Goal: Task Accomplishment & Management: Manage account settings

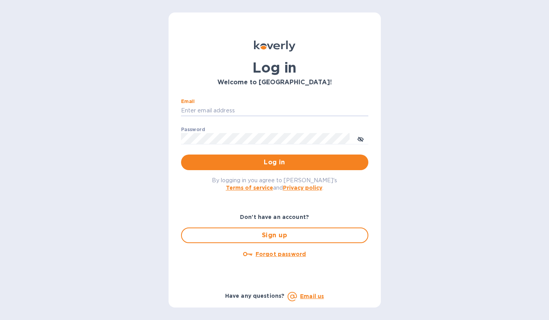
type input "Ezra@kilyimport.com"
click at [274, 162] on button "Log in" at bounding box center [274, 163] width 187 height 16
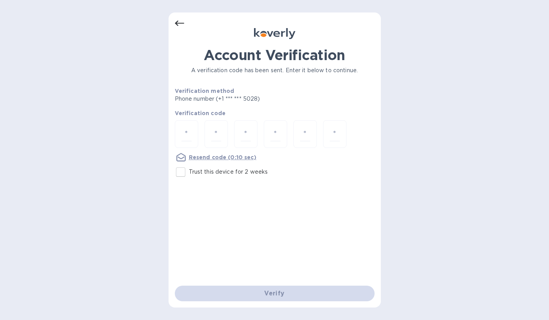
click at [183, 169] on input "Trust this device for 2 weeks" at bounding box center [181, 172] width 16 height 16
checkbox input "true"
click at [190, 134] on input "number" at bounding box center [187, 134] width 10 height 14
type input "7"
type input "1"
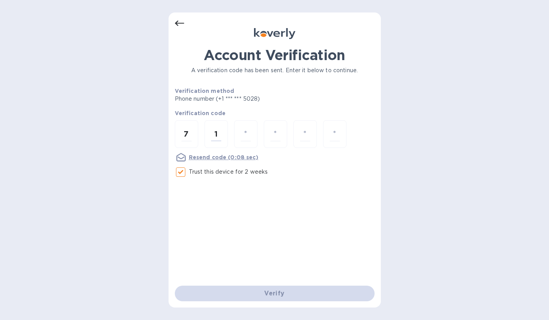
type input "4"
type input "3"
type input "4"
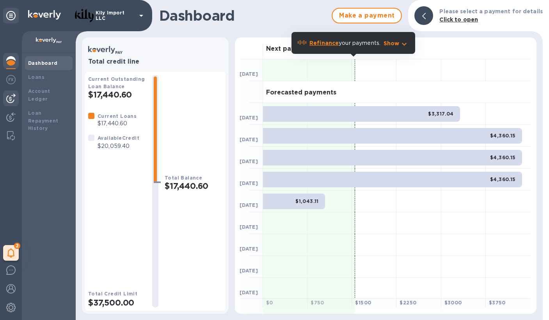
click at [12, 98] on img at bounding box center [10, 98] width 9 height 9
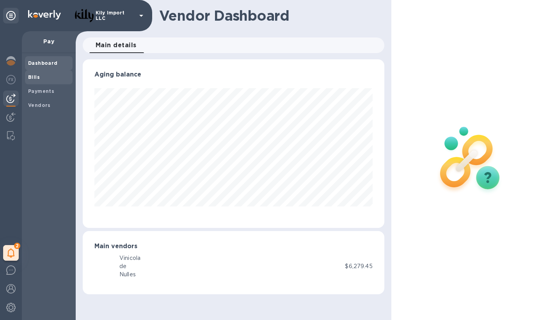
scroll to position [169, 301]
click at [37, 72] on div "Bills" at bounding box center [49, 77] width 48 height 14
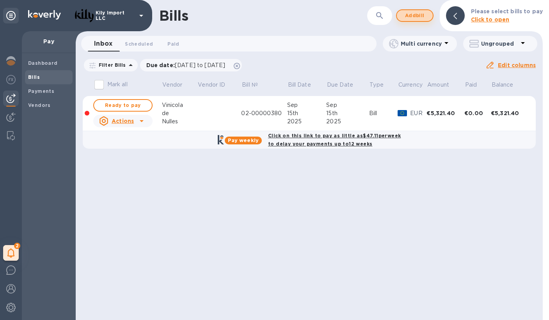
click at [418, 19] on span "Add bill" at bounding box center [414, 15] width 23 height 9
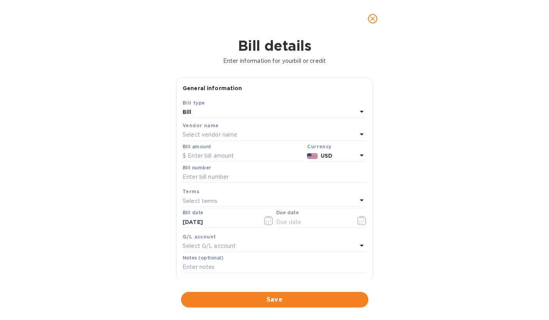
click at [373, 19] on icon "close" at bounding box center [373, 18] width 5 height 5
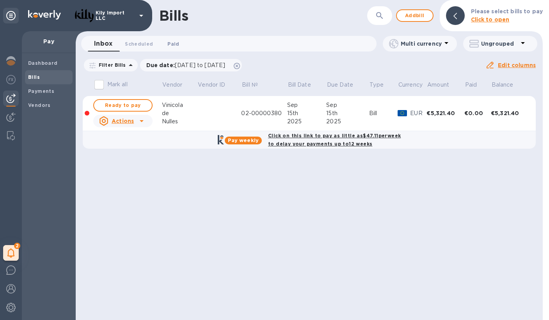
click at [180, 44] on span "Paid 0" at bounding box center [174, 44] width 16 height 8
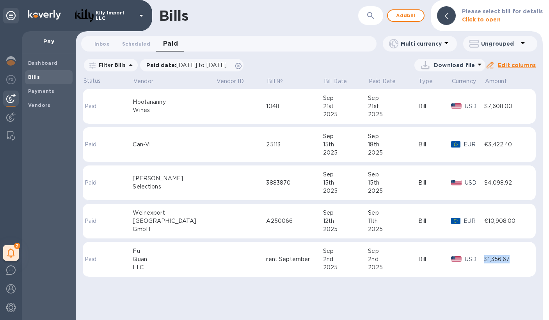
drag, startPoint x: 512, startPoint y: 261, endPoint x: 479, endPoint y: 261, distance: 32.4
click at [485, 261] on div "$1,356.67" at bounding box center [506, 259] width 43 height 8
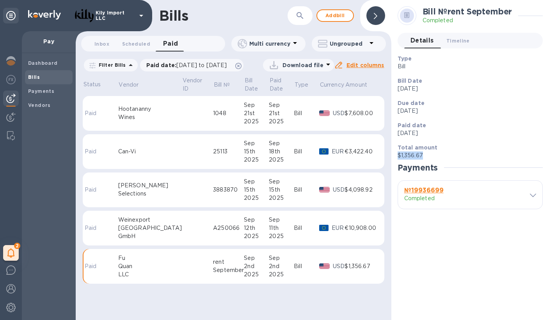
drag, startPoint x: 427, startPoint y: 155, endPoint x: 399, endPoint y: 155, distance: 28.5
click at [399, 155] on p "$1,356.67" at bounding box center [467, 156] width 139 height 8
copy p "$1,356.67"
click at [346, 18] on span "Add bill" at bounding box center [335, 15] width 23 height 9
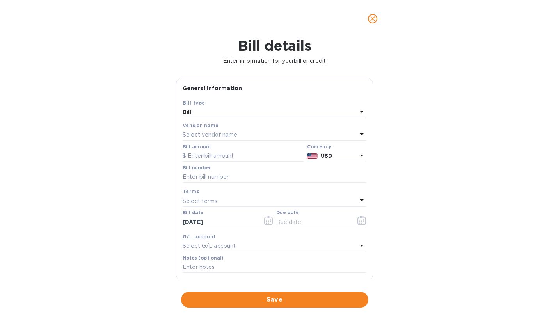
click at [226, 133] on p "Select vendor name" at bounding box center [210, 135] width 55 height 8
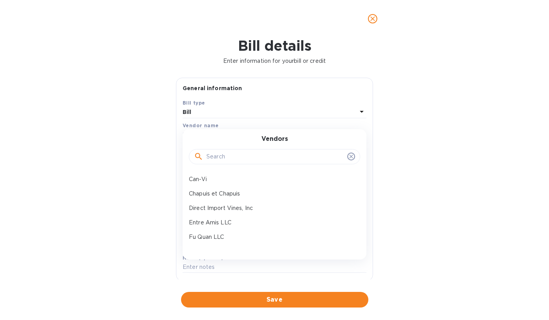
click at [227, 157] on input "text" at bounding box center [276, 157] width 138 height 12
click at [232, 231] on div "Fu Quan LLC" at bounding box center [271, 237] width 171 height 14
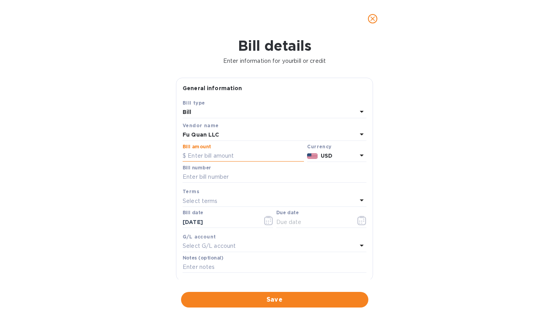
click at [231, 155] on input "text" at bounding box center [243, 156] width 121 height 12
paste input "1,356.67"
type input "1,356.67"
click at [224, 175] on input "text" at bounding box center [275, 177] width 184 height 12
type input "RENT OCT 25"
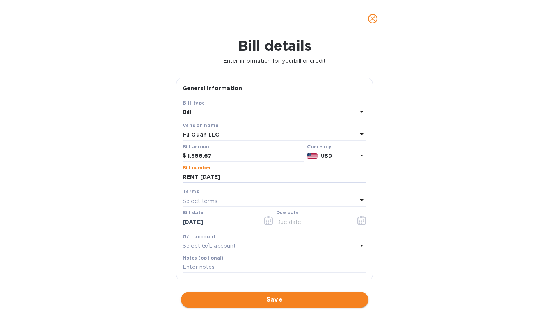
click at [267, 295] on span "Save" at bounding box center [274, 299] width 175 height 9
click at [358, 219] on icon "button" at bounding box center [362, 220] width 9 height 9
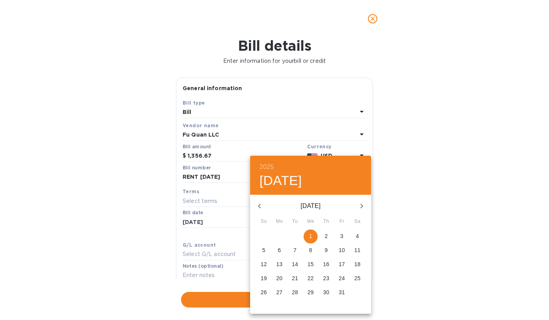
click at [310, 238] on p "1" at bounding box center [310, 236] width 3 height 8
type input "10/01/2025"
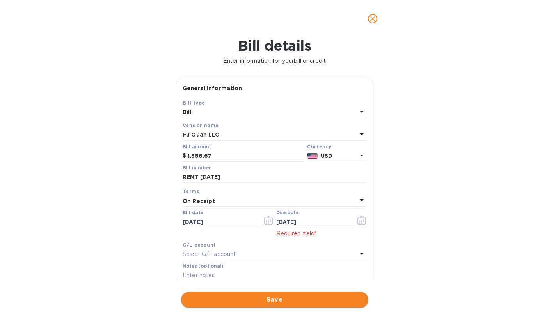
click at [268, 295] on span "Save" at bounding box center [274, 299] width 175 height 9
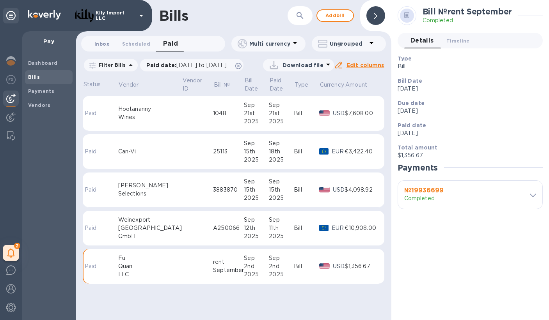
click at [104, 39] on button "Inbox 0" at bounding box center [102, 44] width 28 height 16
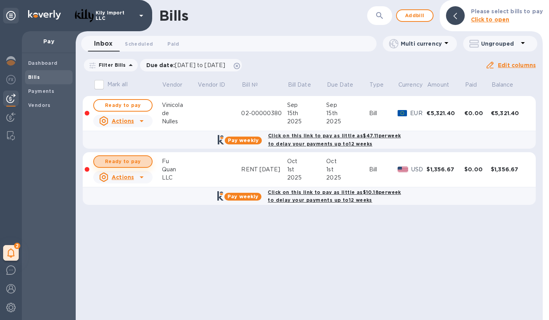
click at [138, 162] on span "Ready to pay" at bounding box center [122, 161] width 45 height 9
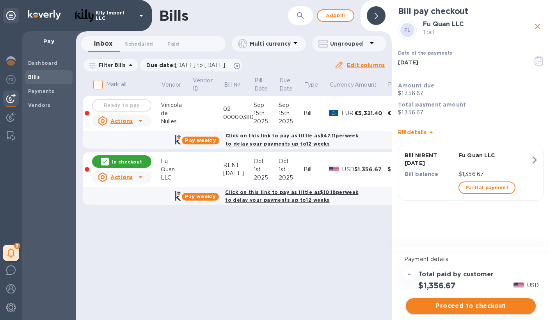
click at [471, 307] on span "Proceed to checkout" at bounding box center [471, 305] width 118 height 9
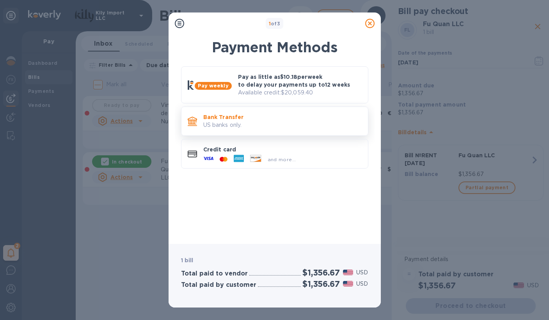
click at [299, 111] on div "Bank Transfer US banks only." at bounding box center [282, 121] width 165 height 22
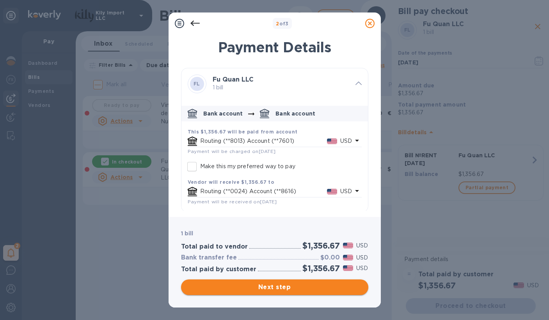
click at [275, 288] on span "Next step" at bounding box center [274, 287] width 175 height 9
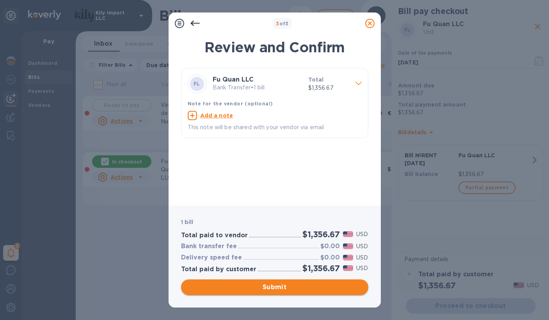
click at [289, 289] on span "Submit" at bounding box center [274, 287] width 175 height 9
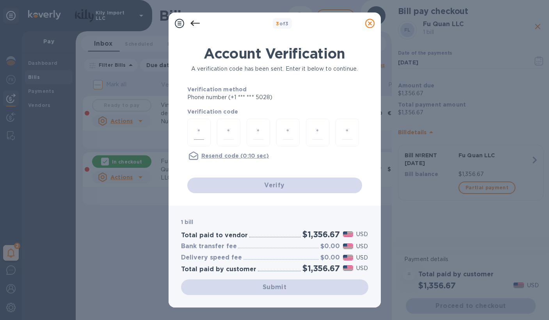
click at [200, 132] on input "number" at bounding box center [199, 132] width 10 height 14
type input "6"
type input "4"
type input "9"
type input "1"
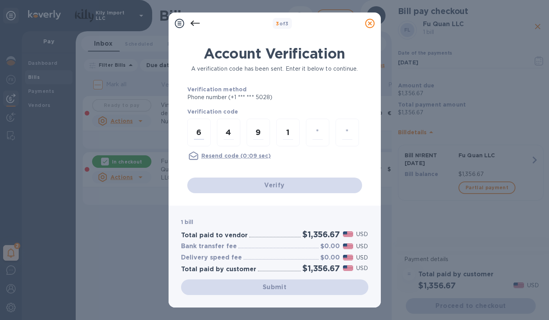
type input "1"
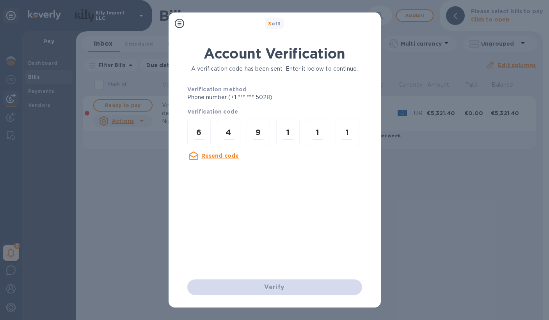
click at [299, 96] on p "Phone number (+1 *** *** 5028)" at bounding box center [259, 97] width 145 height 8
click at [277, 274] on div "Account Verification A verification code has been sent. Enter it below to conti…" at bounding box center [274, 162] width 175 height 234
click at [277, 284] on div "Verify" at bounding box center [274, 287] width 181 height 22
click at [281, 77] on div "Account Verification A verification code has been sent. Enter it below to conti…" at bounding box center [274, 102] width 175 height 115
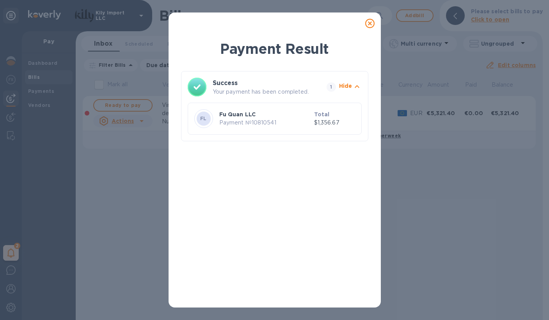
click at [369, 25] on icon at bounding box center [369, 23] width 9 height 9
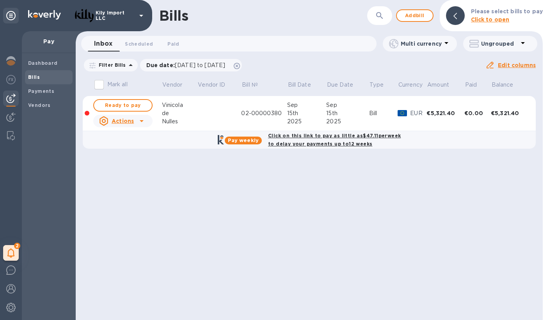
click at [183, 110] on div "de" at bounding box center [180, 113] width 36 height 8
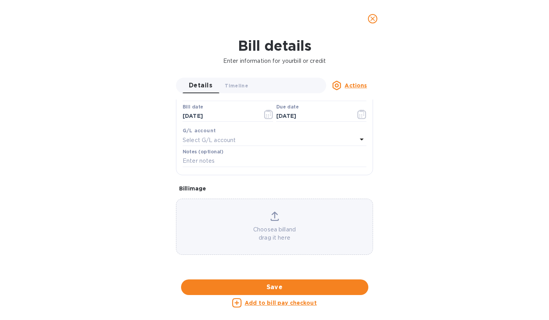
scroll to position [416, 0]
click at [358, 87] on u "Actions" at bounding box center [356, 85] width 22 height 6
click at [429, 121] on div at bounding box center [274, 160] width 549 height 320
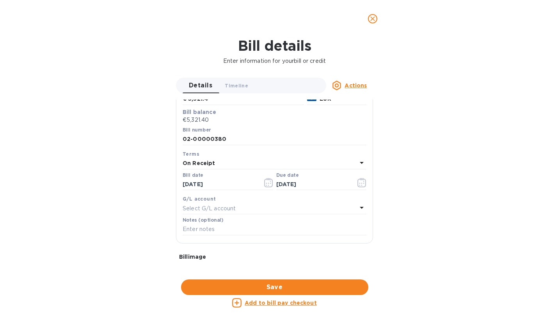
scroll to position [80, 0]
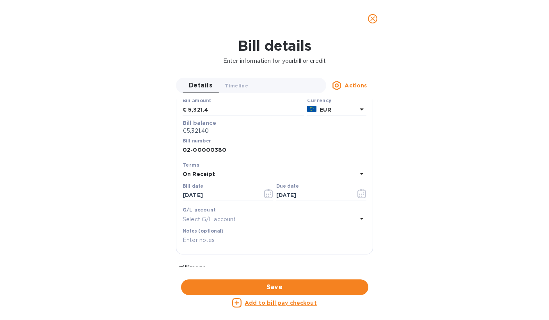
click at [355, 86] on u "Actions" at bounding box center [356, 85] width 22 height 6
click at [354, 134] on b "Delete" at bounding box center [358, 134] width 20 height 6
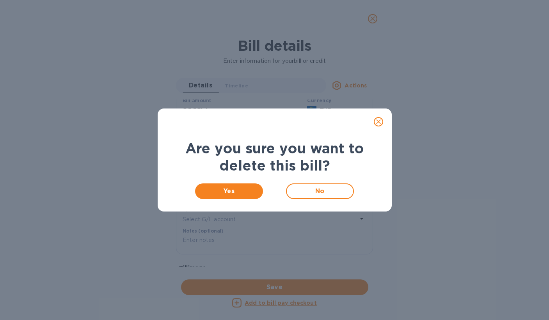
click at [380, 122] on icon "close" at bounding box center [379, 122] width 8 height 8
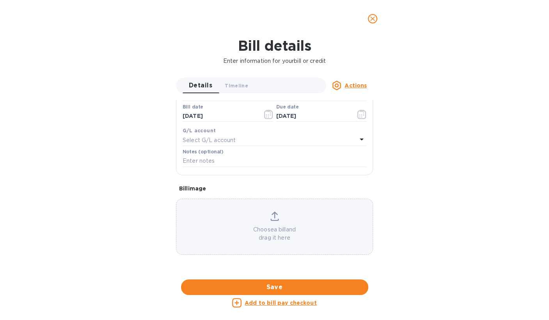
scroll to position [351, 0]
click at [292, 274] on div at bounding box center [274, 280] width 197 height 12
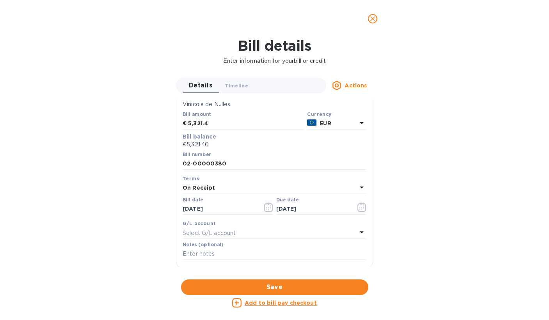
scroll to position [105, 0]
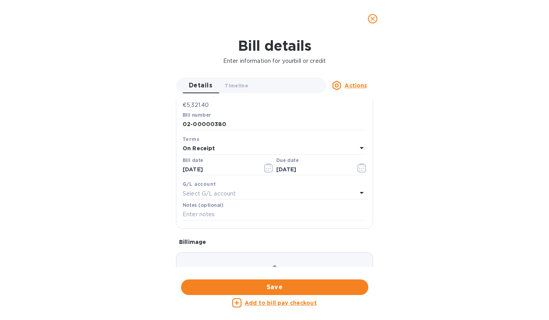
click at [355, 88] on u "Actions" at bounding box center [356, 85] width 22 height 6
click at [360, 133] on b "Delete" at bounding box center [358, 134] width 20 height 6
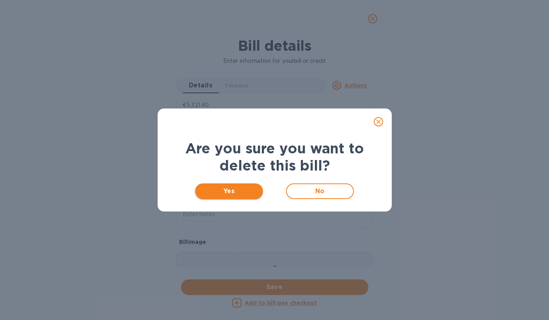
click at [228, 194] on span "Yes" at bounding box center [229, 191] width 56 height 9
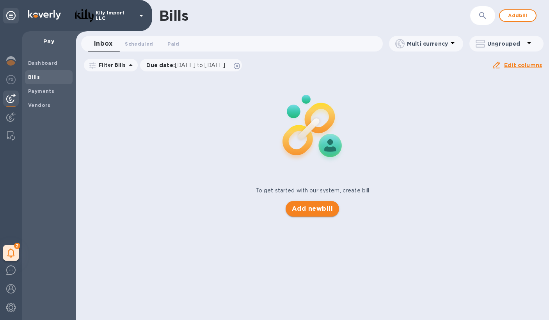
click at [300, 211] on span "Add new bill" at bounding box center [312, 208] width 41 height 9
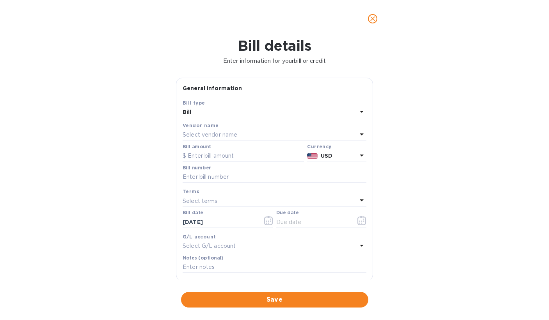
click at [223, 131] on p "Select vendor name" at bounding box center [210, 135] width 55 height 8
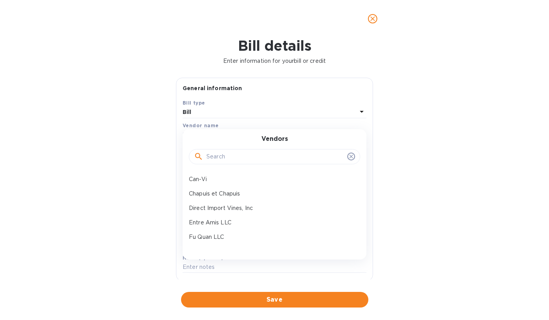
click at [223, 131] on div "Vendors Can-Vi Chapuis et Chapuis Direct Import Vines, Inc Entre Amis LLC Fu Qu…" at bounding box center [275, 194] width 184 height 130
click at [232, 158] on input "text" at bounding box center [276, 157] width 138 height 12
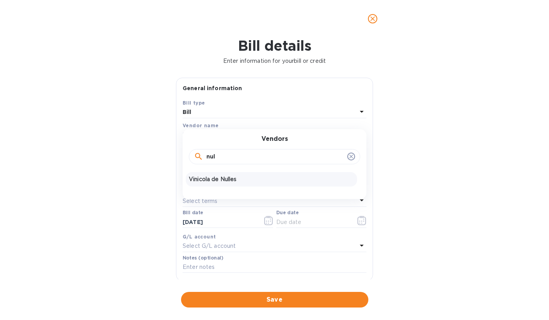
type input "nul"
click at [237, 184] on div "Vinicola de Nulles" at bounding box center [271, 179] width 171 height 14
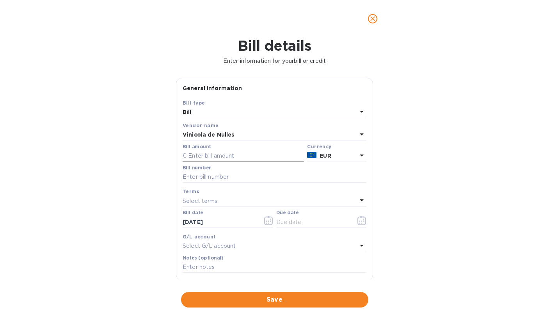
click at [231, 153] on input "text" at bounding box center [243, 156] width 121 height 12
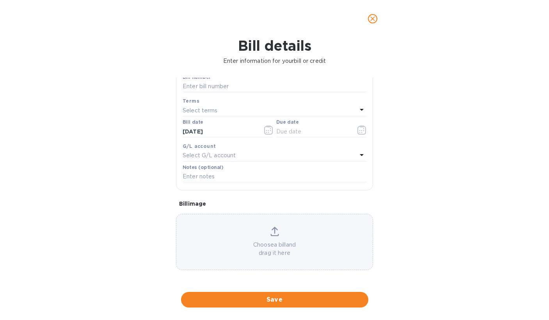
scroll to position [96, 0]
click at [305, 227] on div "Choose a bill and drag it here" at bounding box center [274, 242] width 196 height 30
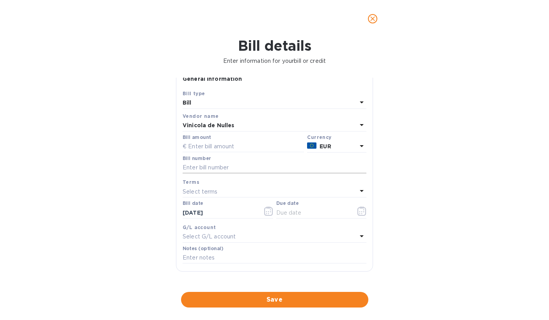
scroll to position [9, 0]
click at [215, 145] on input "text" at bounding box center [243, 148] width 121 height 12
type input "6,175.2"
click at [250, 168] on input "text" at bounding box center [275, 169] width 184 height 12
click at [240, 169] on input "text" at bounding box center [275, 169] width 184 height 12
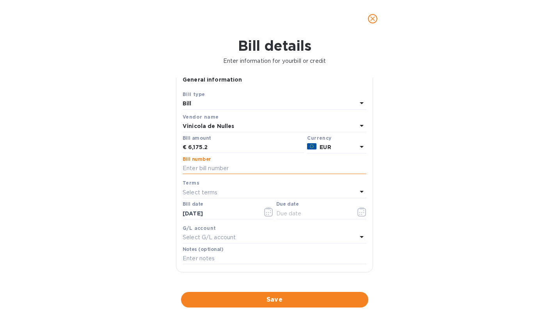
paste input "02-00000380"
type input "02-00000380"
click at [227, 193] on div "Select terms" at bounding box center [270, 192] width 175 height 11
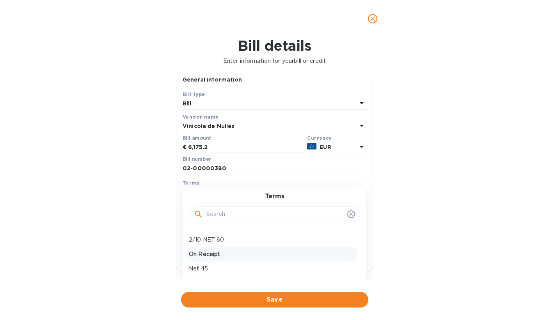
scroll to position [41, 0]
click at [212, 250] on p "On Receipt" at bounding box center [271, 254] width 165 height 8
type input "10/01/2025"
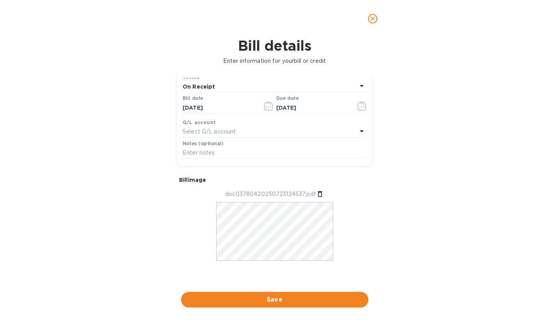
scroll to position [119, 0]
click at [281, 295] on span "Save" at bounding box center [274, 299] width 175 height 9
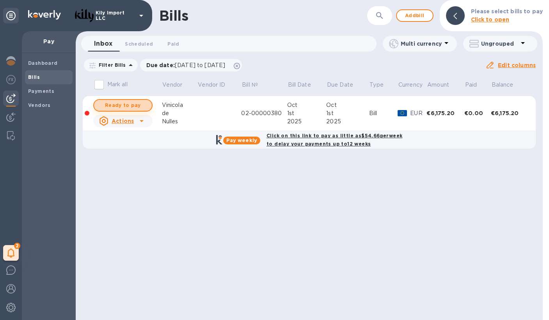
click at [130, 107] on span "Ready to pay" at bounding box center [122, 105] width 45 height 9
checkbox input "true"
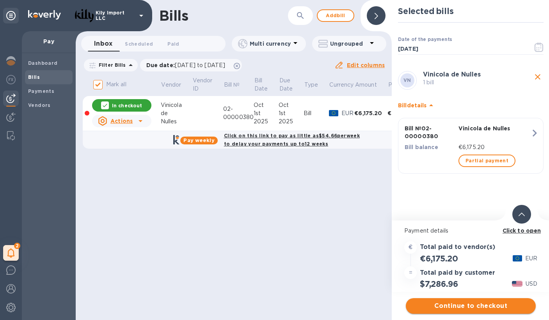
click at [464, 306] on span "Continue to checkout" at bounding box center [471, 305] width 118 height 9
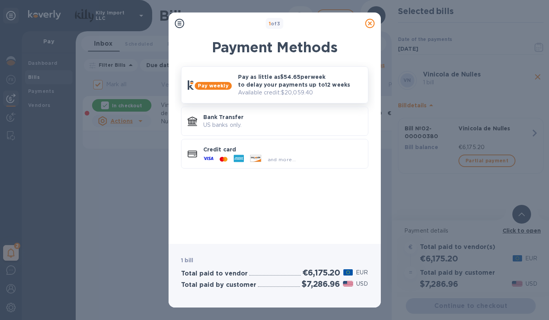
click at [287, 73] on p "Pay as little as $54.65 per week to delay your payments up to 12 weeks" at bounding box center [300, 81] width 124 height 16
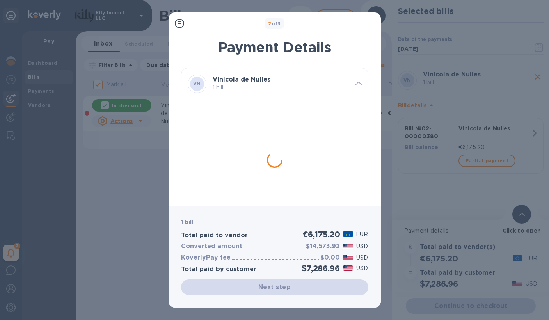
scroll to position [14, 0]
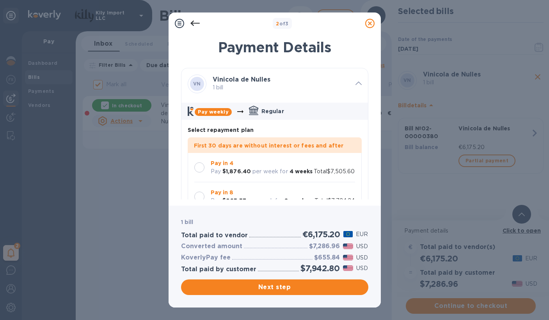
click at [198, 162] on div at bounding box center [199, 167] width 10 height 10
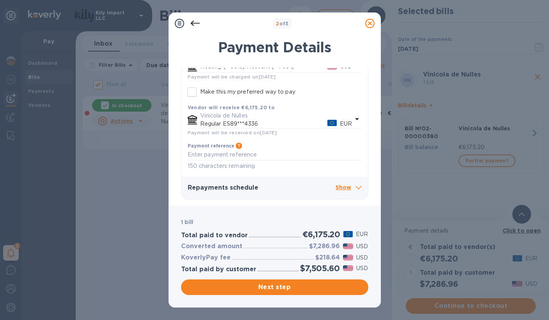
scroll to position [194, 0]
click at [343, 188] on p "Show" at bounding box center [349, 188] width 26 height 10
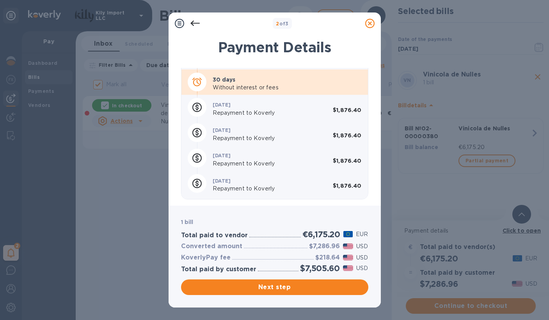
scroll to position [345, 0]
click at [274, 288] on span "Next step" at bounding box center [274, 287] width 175 height 9
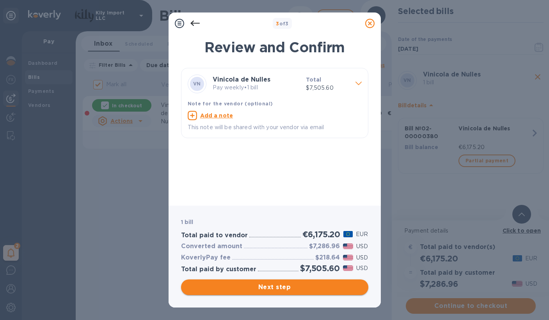
click at [272, 284] on span "Next step" at bounding box center [274, 287] width 175 height 9
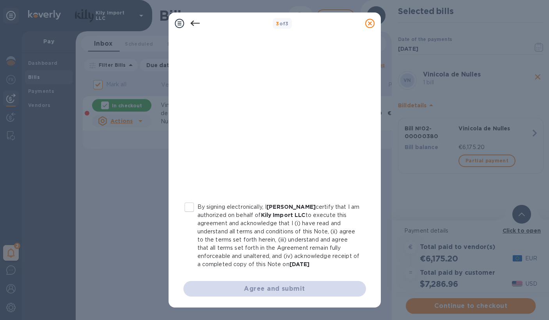
scroll to position [116, 0]
click at [189, 208] on input "By signing electronically, I Ezra Wicks certify that I am authorized on behalf …" at bounding box center [189, 207] width 16 height 16
checkbox input "true"
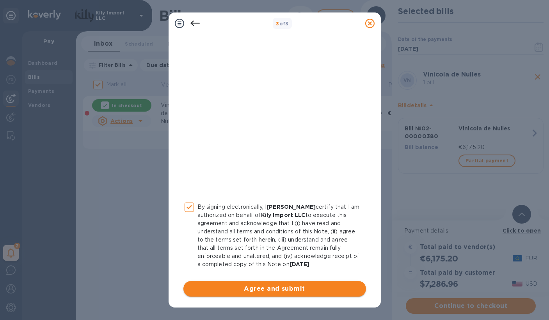
click at [283, 287] on span "Agree and submit" at bounding box center [275, 288] width 170 height 9
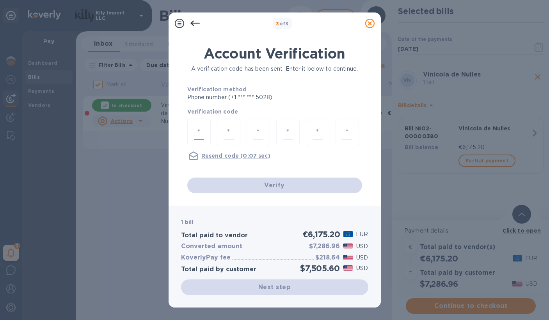
click at [200, 134] on input "number" at bounding box center [199, 132] width 10 height 14
type input "1"
type input "7"
type input "5"
type input "8"
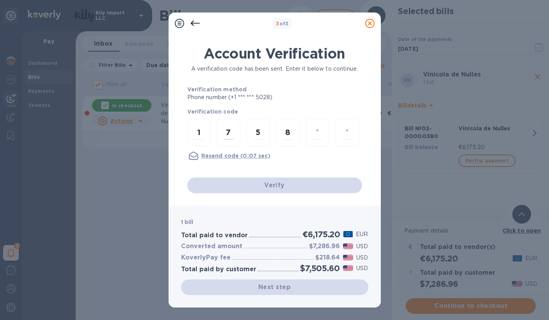
type input "6"
type input "8"
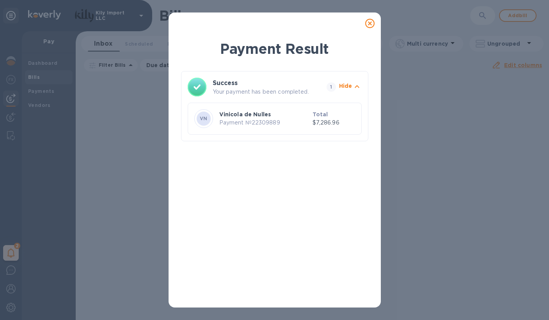
click at [371, 26] on icon at bounding box center [369, 23] width 9 height 9
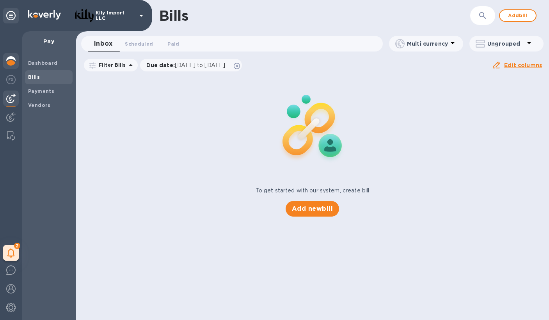
click at [5, 60] on div at bounding box center [11, 61] width 16 height 17
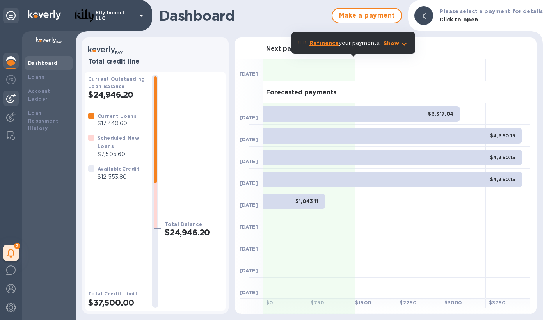
click at [12, 99] on img at bounding box center [10, 98] width 9 height 9
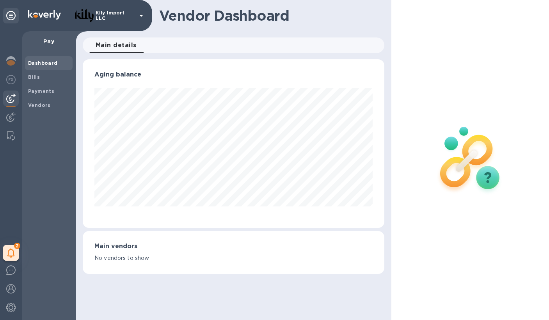
scroll to position [169, 301]
click at [49, 86] on div "Payments" at bounding box center [49, 91] width 48 height 14
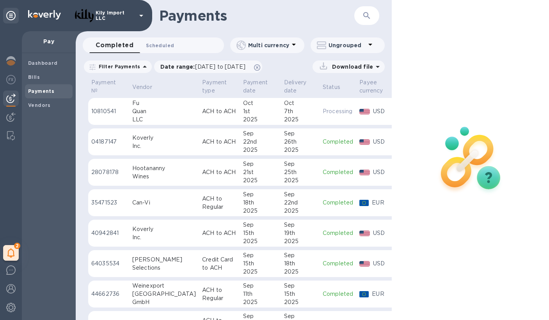
click at [157, 45] on span "Scheduled 0" at bounding box center [160, 45] width 28 height 8
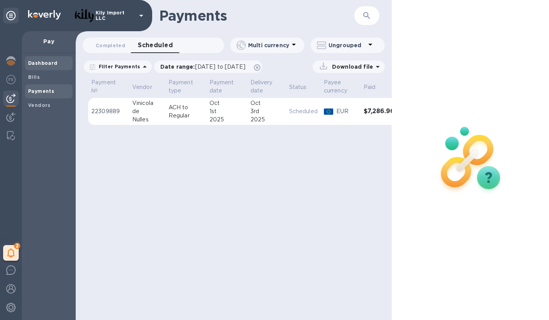
click at [41, 70] on div "Dashboard" at bounding box center [49, 63] width 48 height 14
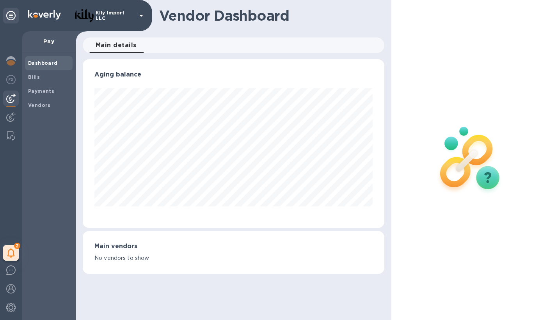
scroll to position [169, 301]
click at [7, 62] on img at bounding box center [10, 60] width 9 height 9
